Goal: Transaction & Acquisition: Purchase product/service

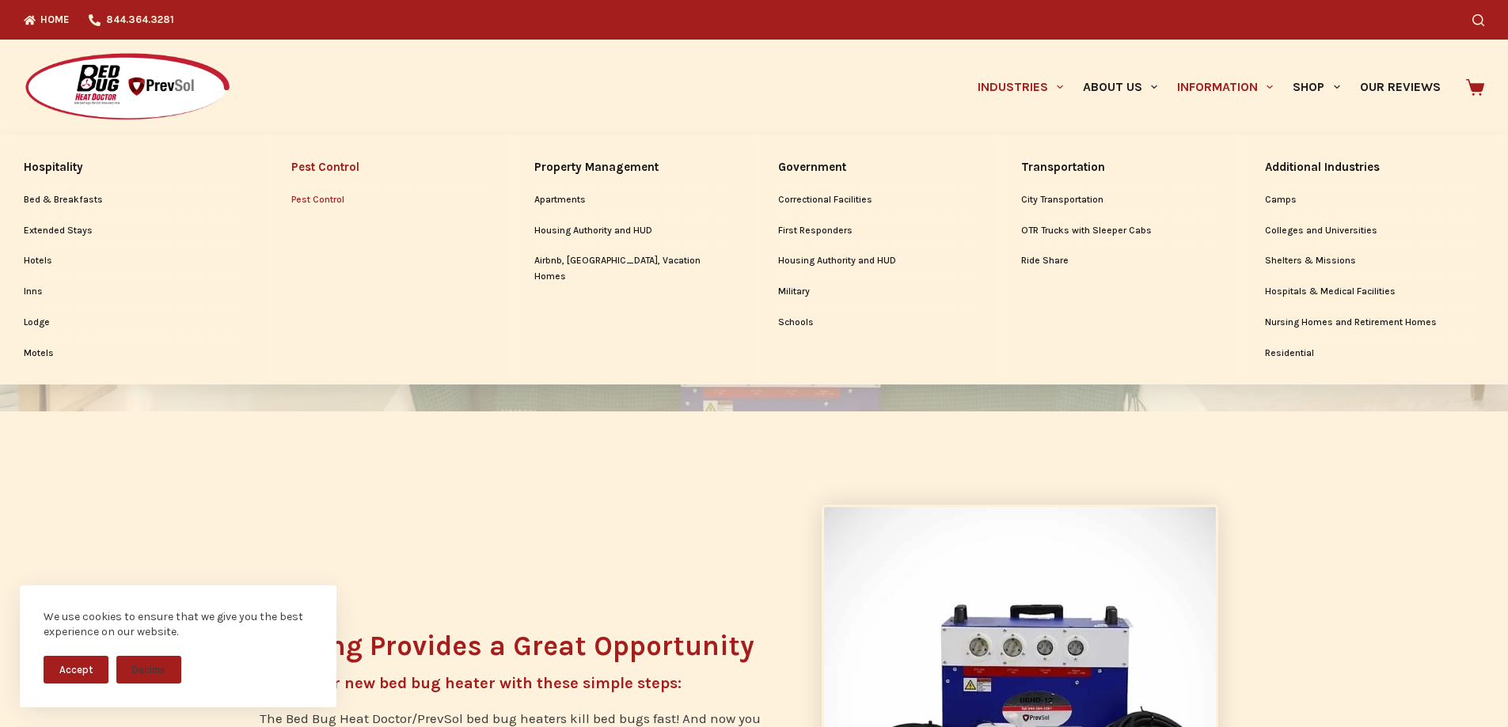
click at [327, 201] on link "Pest Control" at bounding box center [388, 200] width 195 height 30
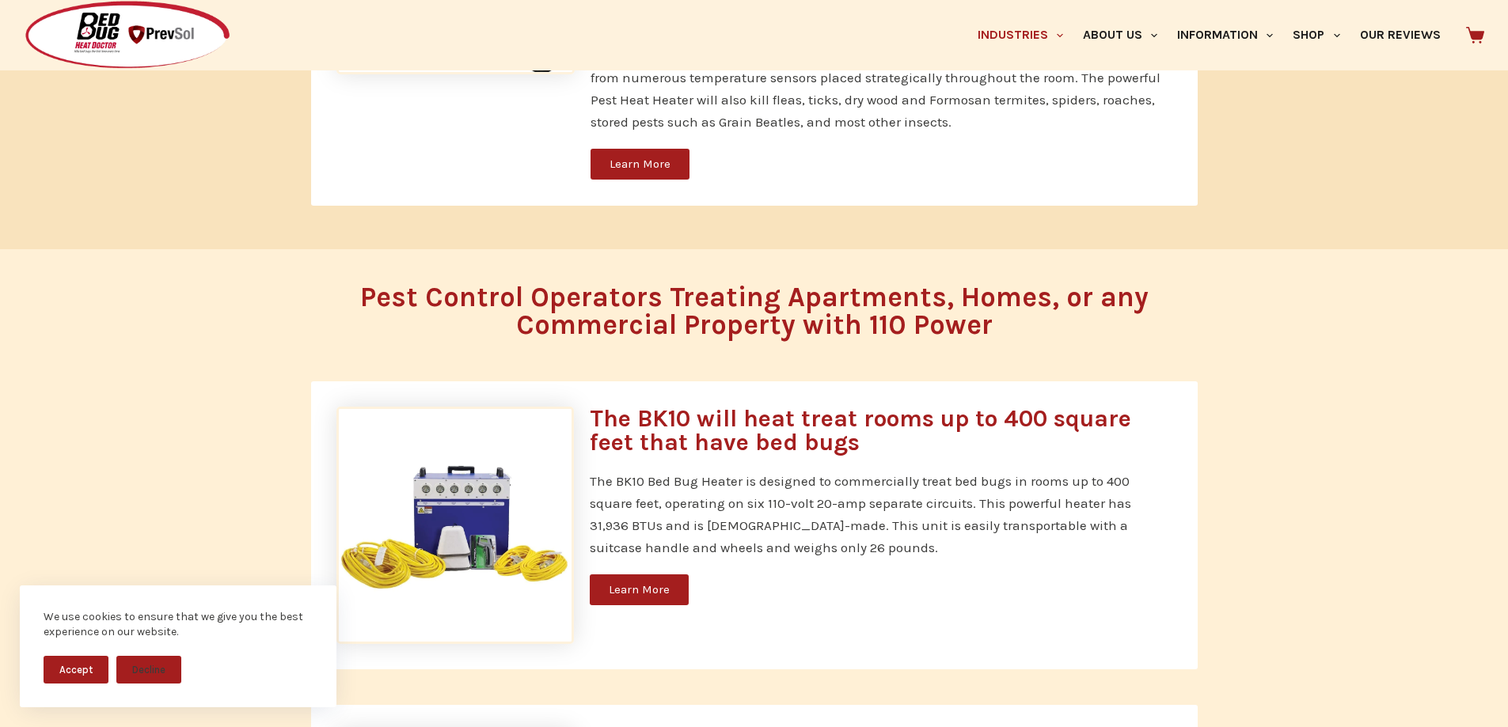
scroll to position [3957, 0]
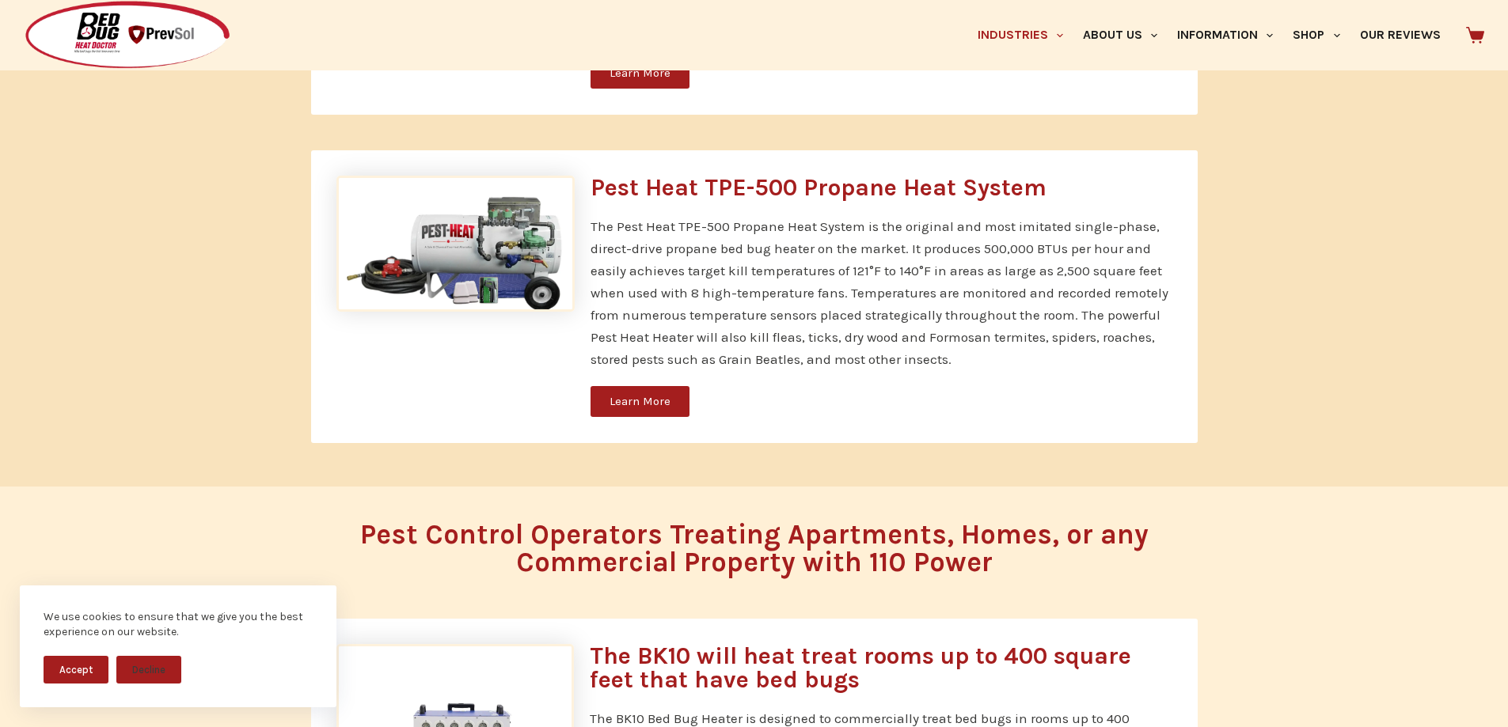
click at [624, 386] on link "Learn More" at bounding box center [639, 401] width 99 height 31
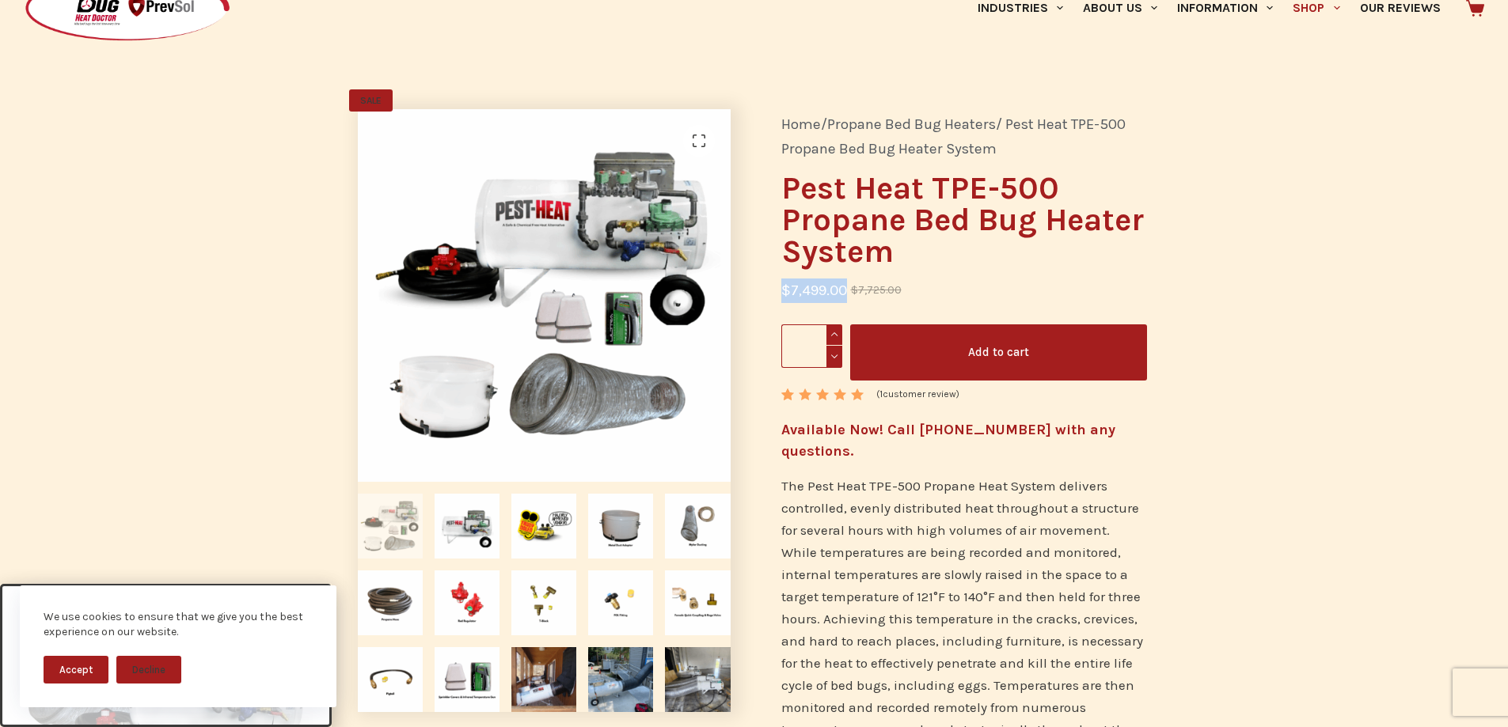
drag, startPoint x: 782, startPoint y: 293, endPoint x: 846, endPoint y: 294, distance: 64.1
click at [846, 294] on bdi "$ 7,499.00" at bounding box center [814, 290] width 66 height 17
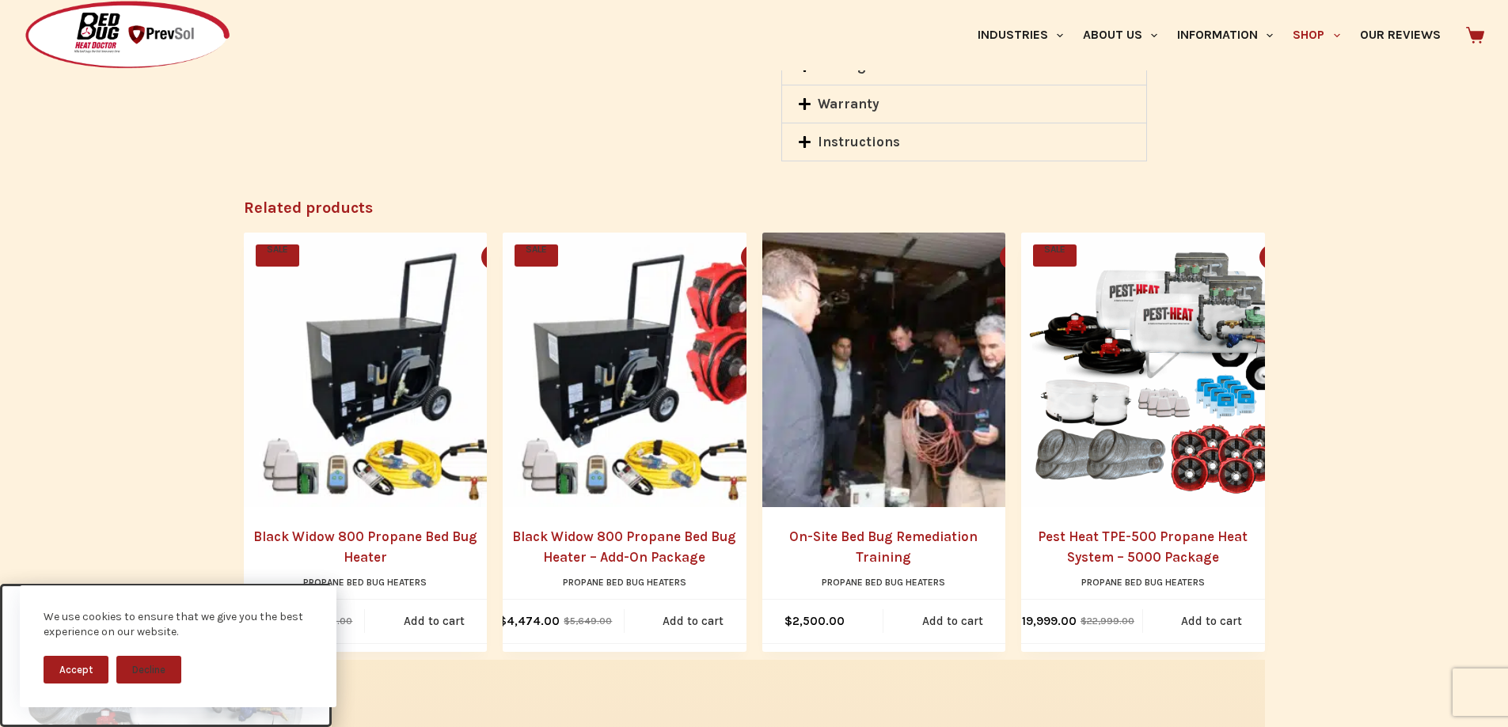
scroll to position [2454, 0]
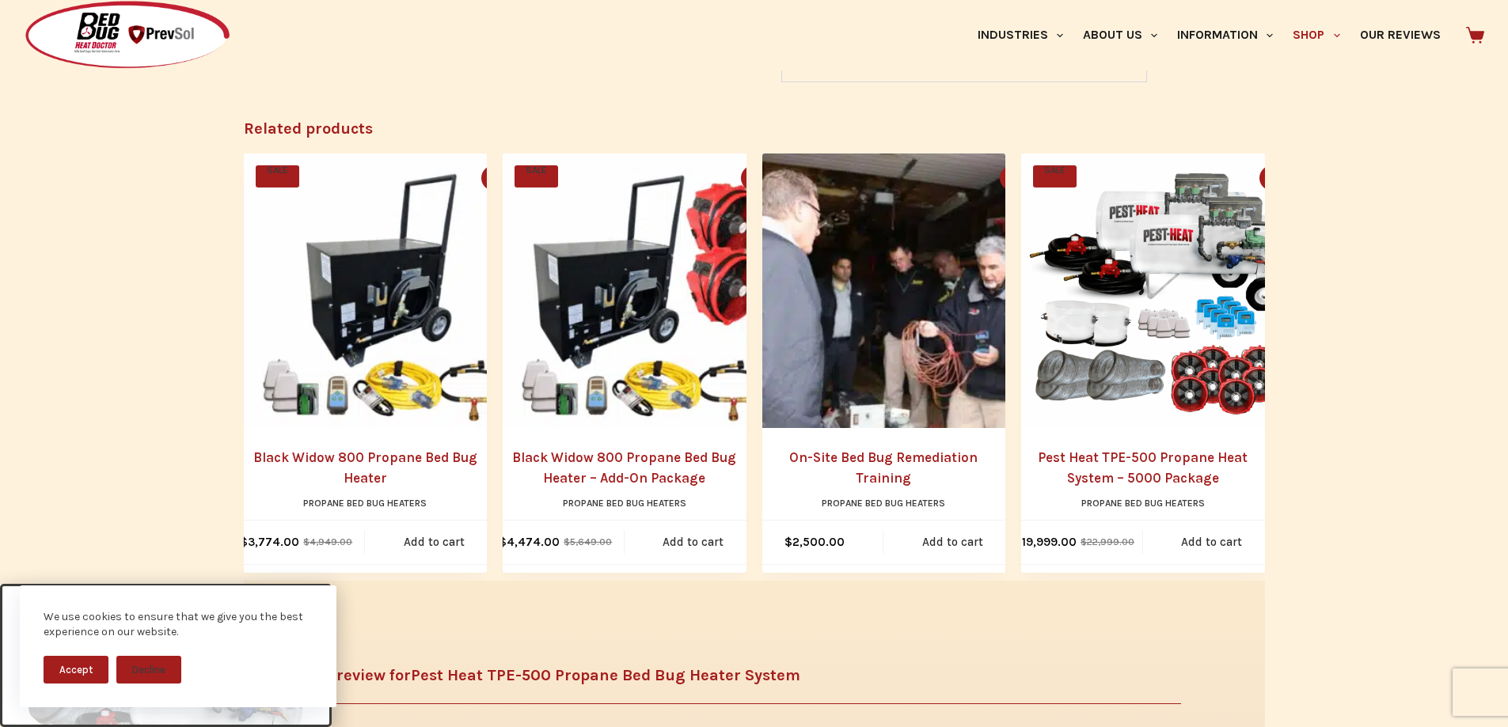
click at [1175, 299] on img "Pest Heat TPE-500 Propane Heat System - 5000 Package" at bounding box center [1158, 291] width 275 height 275
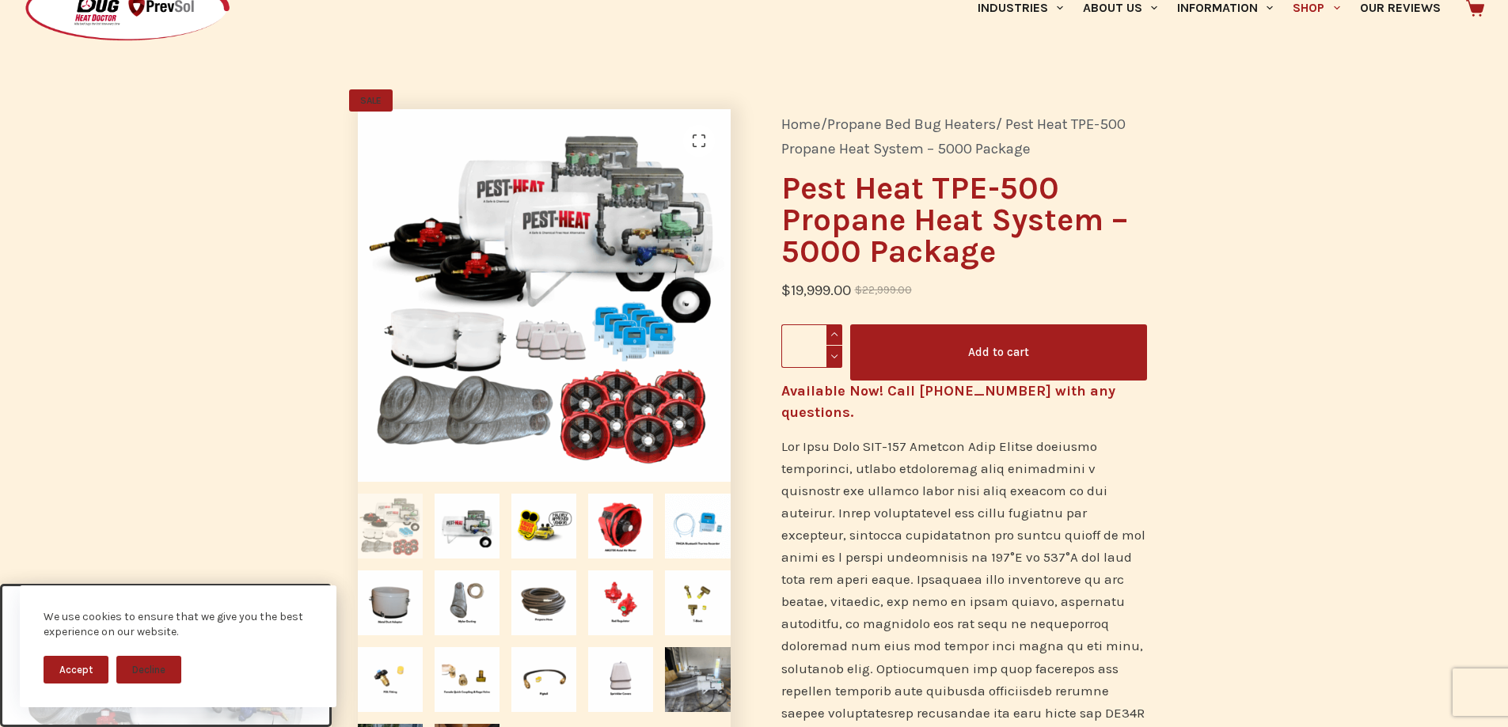
scroll to position [158, 0]
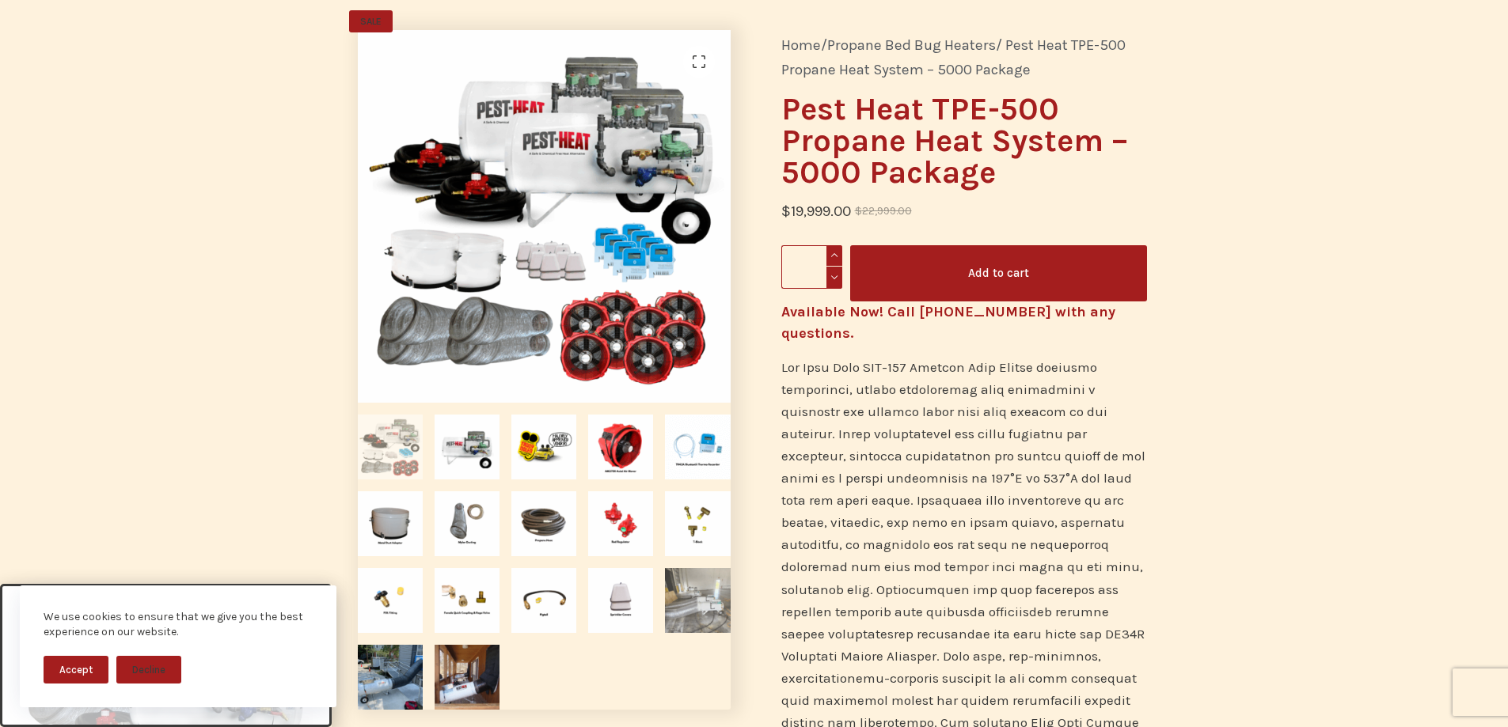
click at [704, 599] on img at bounding box center [697, 600] width 65 height 65
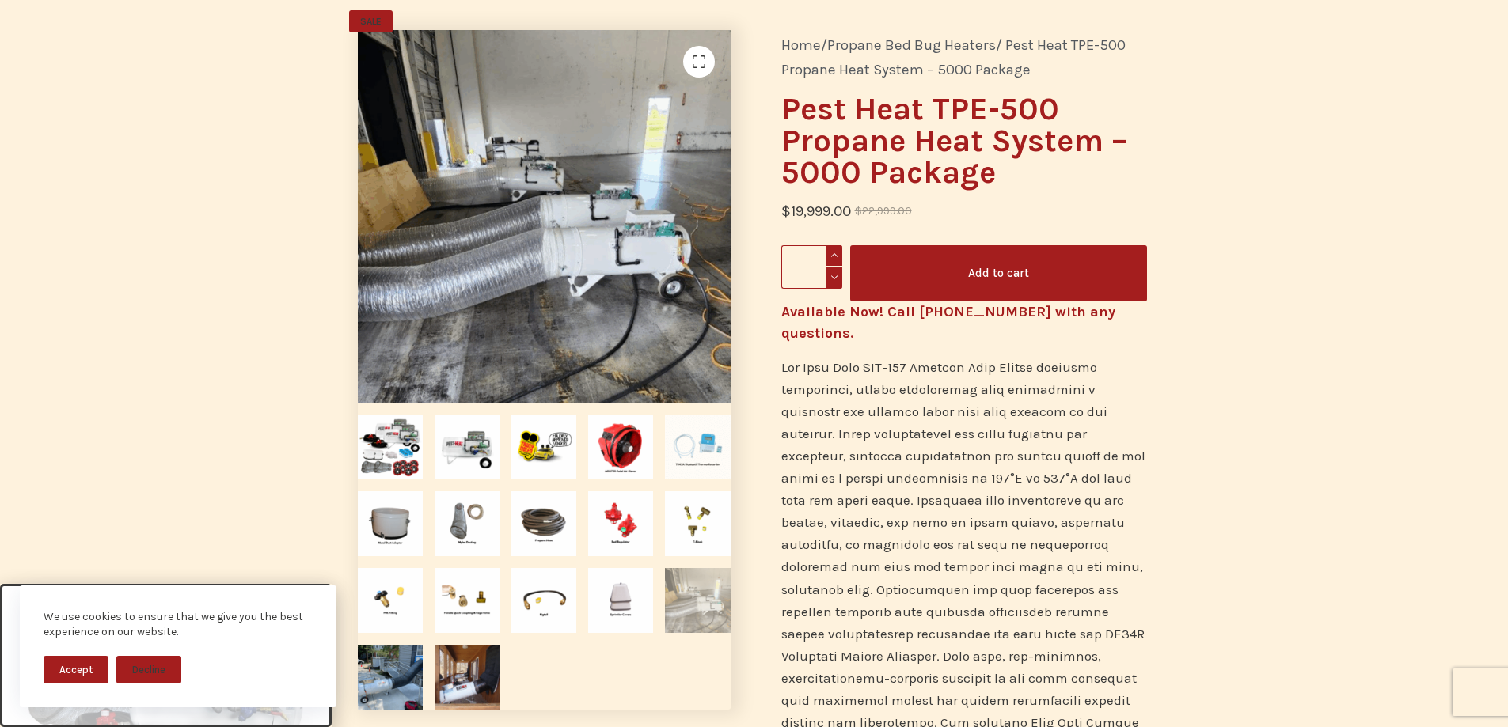
click at [691, 450] on img at bounding box center [697, 447] width 65 height 65
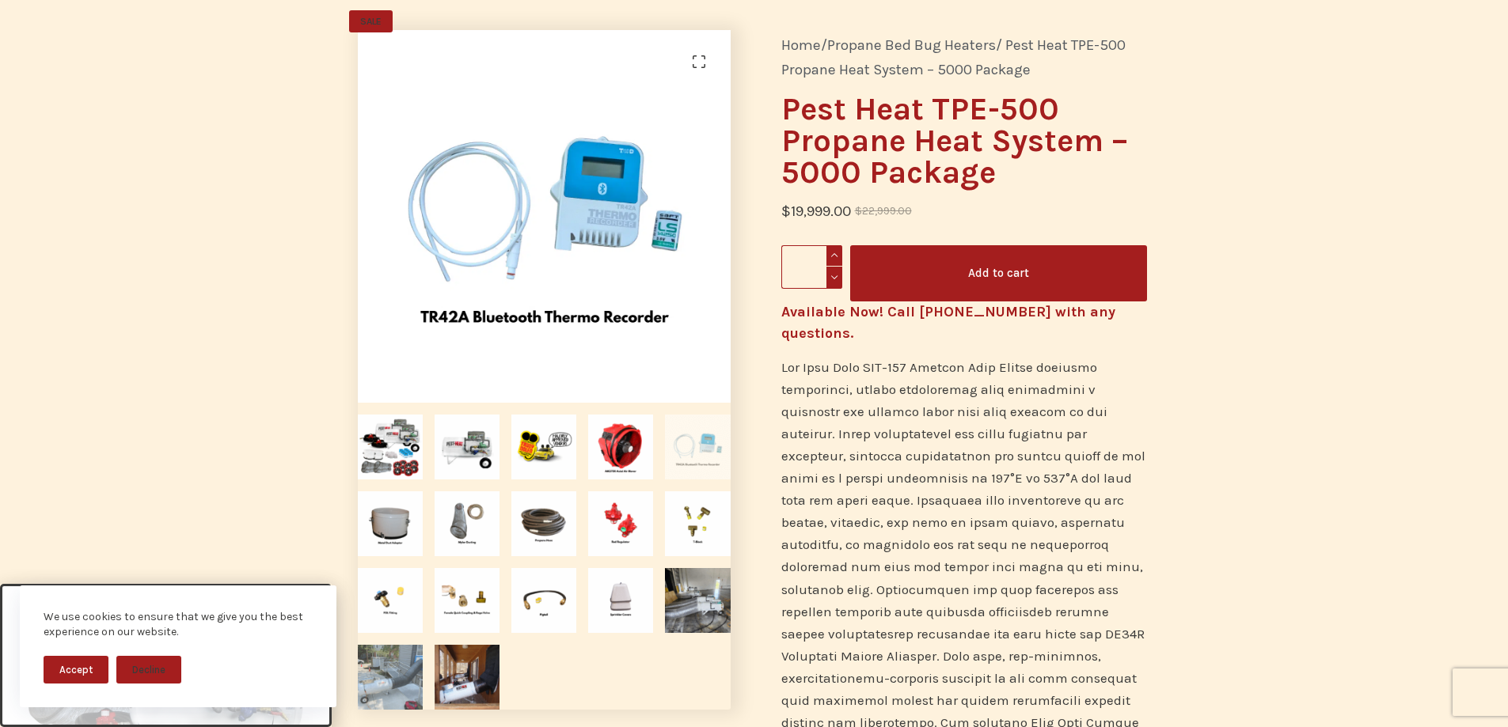
click at [406, 667] on img at bounding box center [390, 677] width 65 height 65
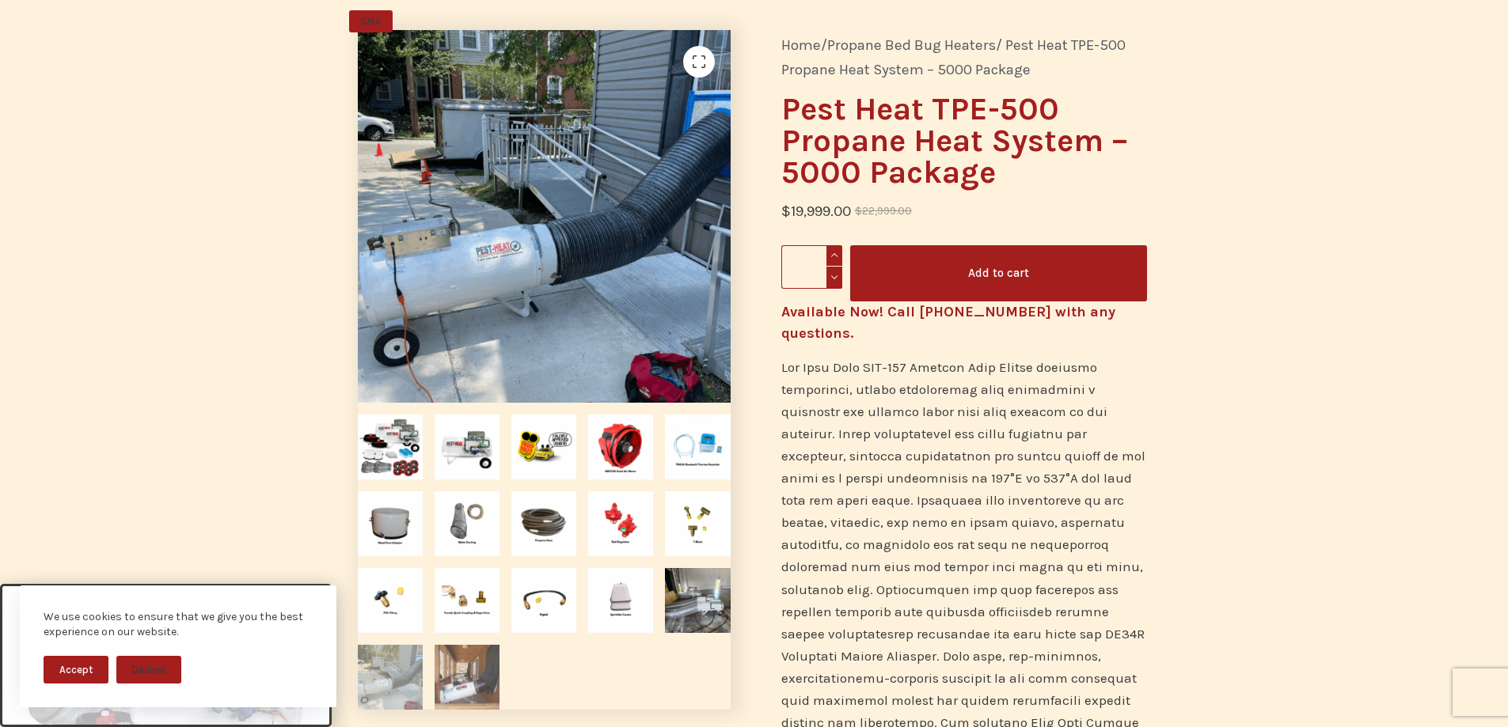
click at [465, 675] on img at bounding box center [467, 677] width 65 height 65
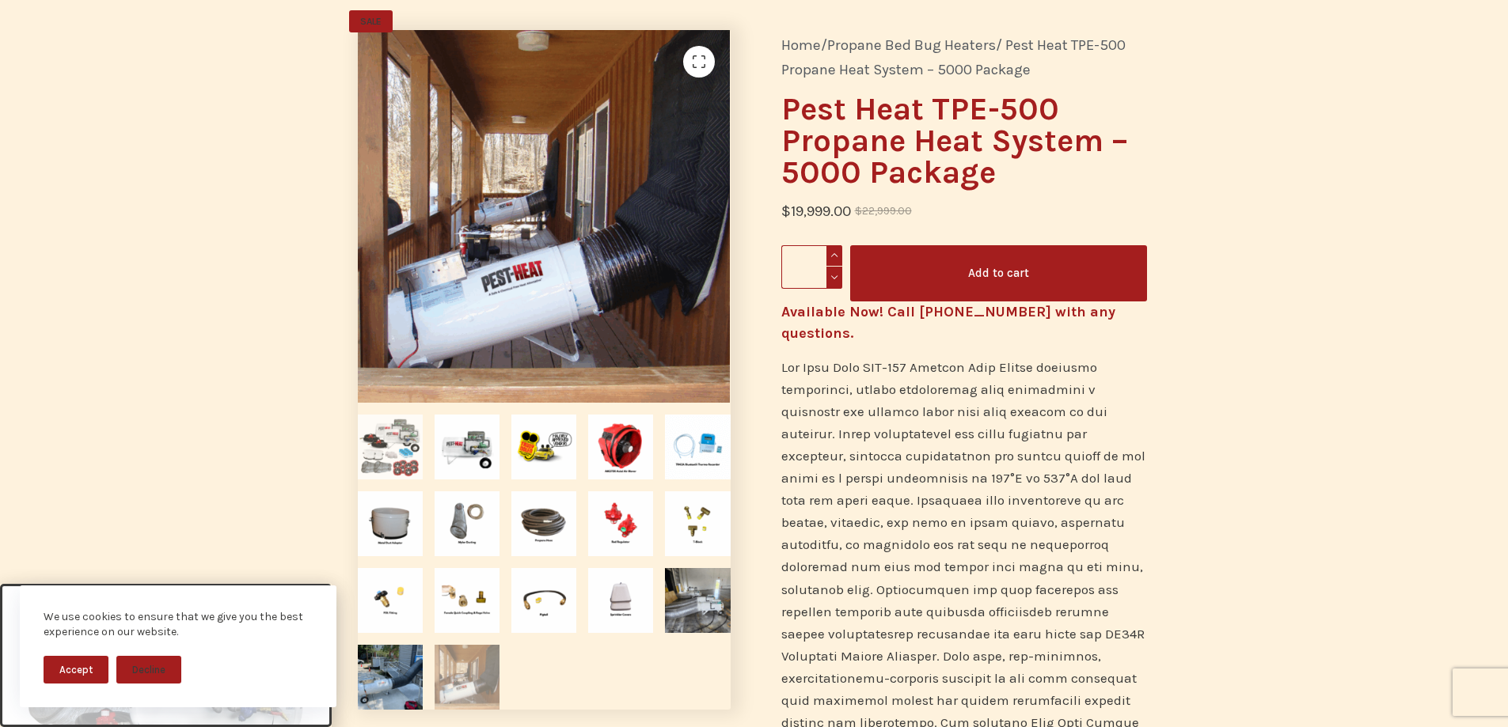
click at [397, 455] on img at bounding box center [390, 447] width 65 height 65
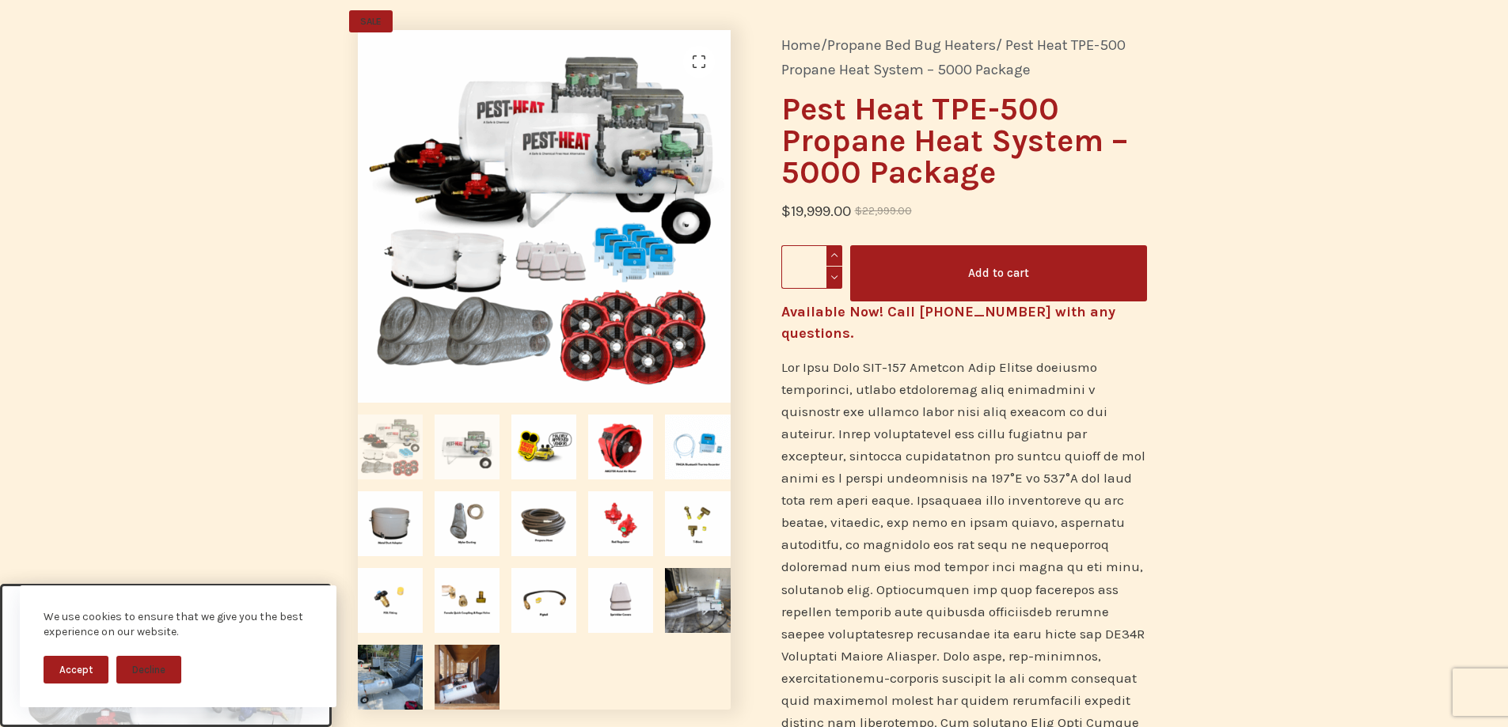
click at [457, 443] on img at bounding box center [467, 447] width 65 height 65
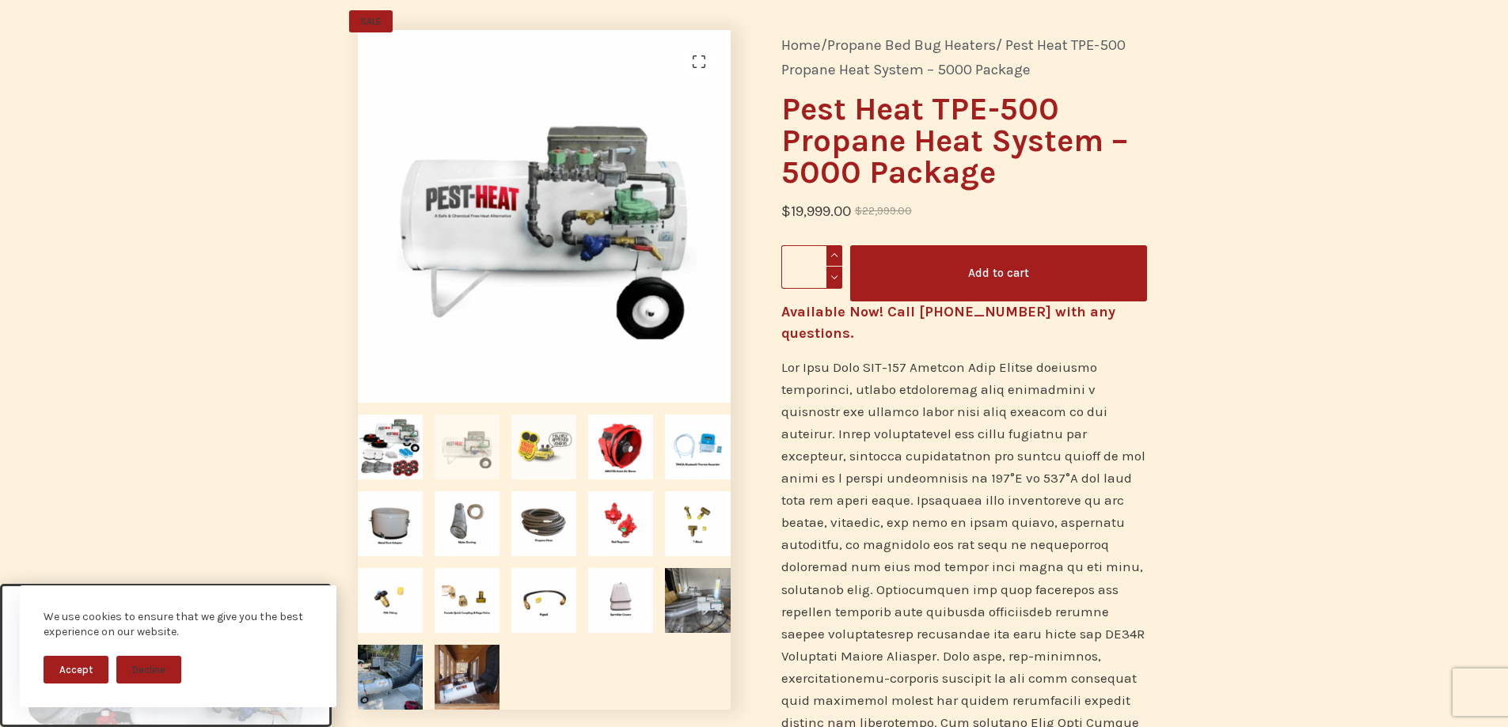
click at [543, 449] on img at bounding box center [543, 447] width 65 height 65
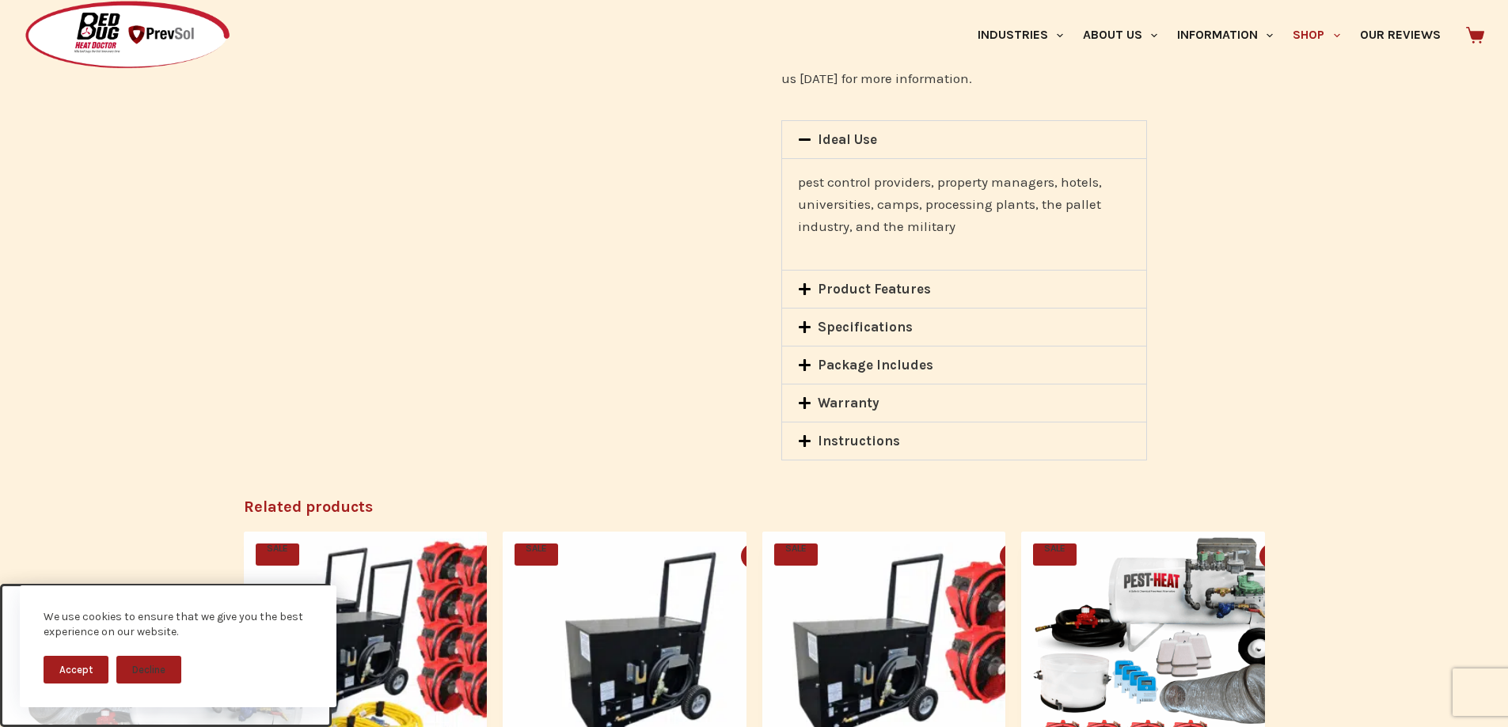
scroll to position [1979, 0]
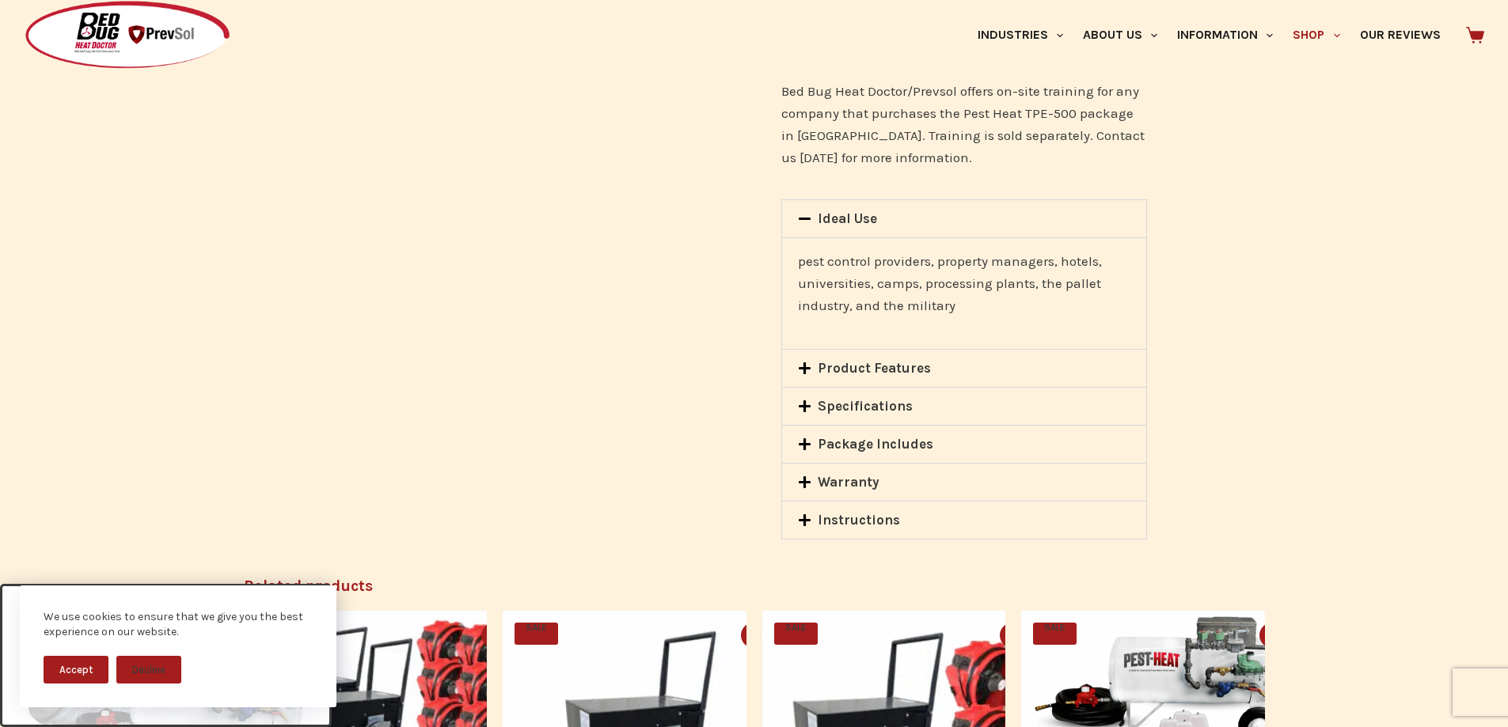
click at [843, 474] on link "Warranty" at bounding box center [849, 482] width 62 height 16
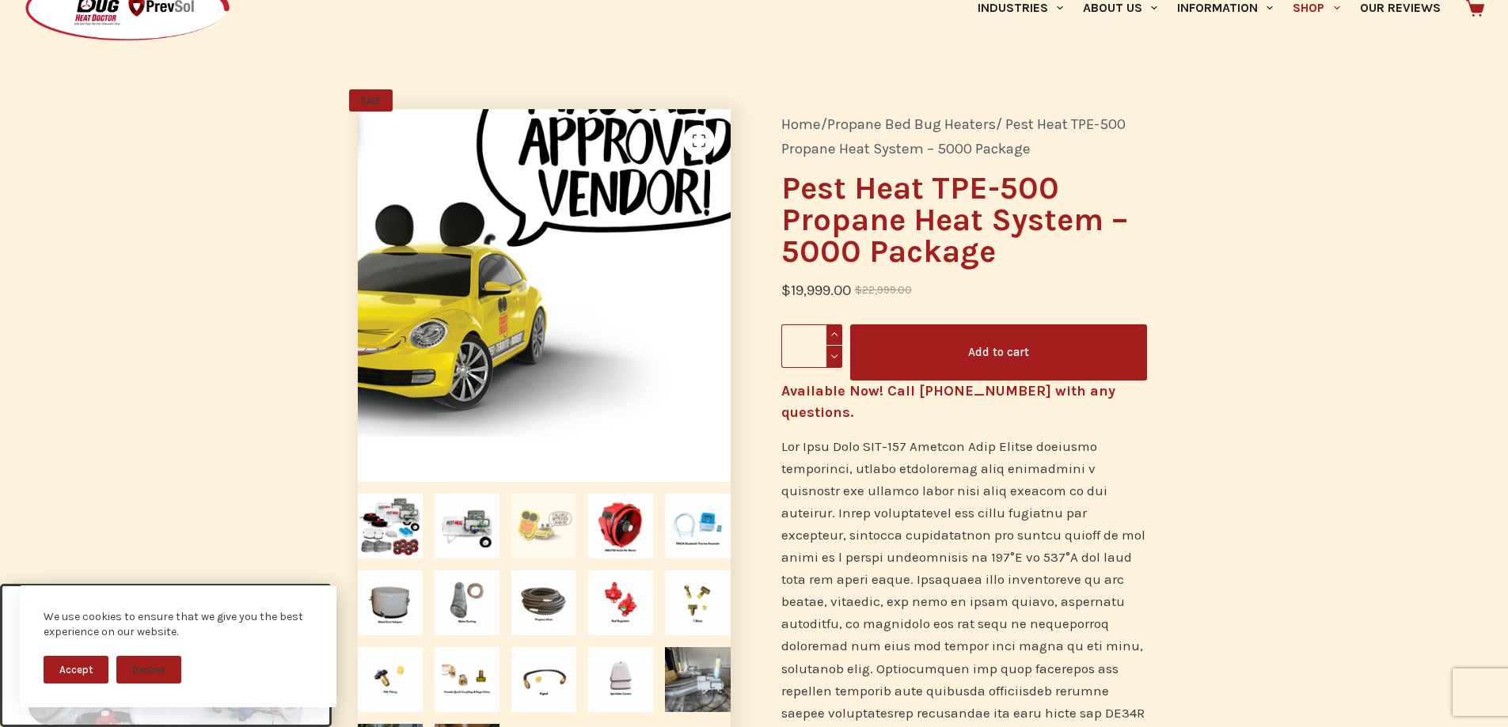
scroll to position [0, 0]
